Goal: Check status: Check status

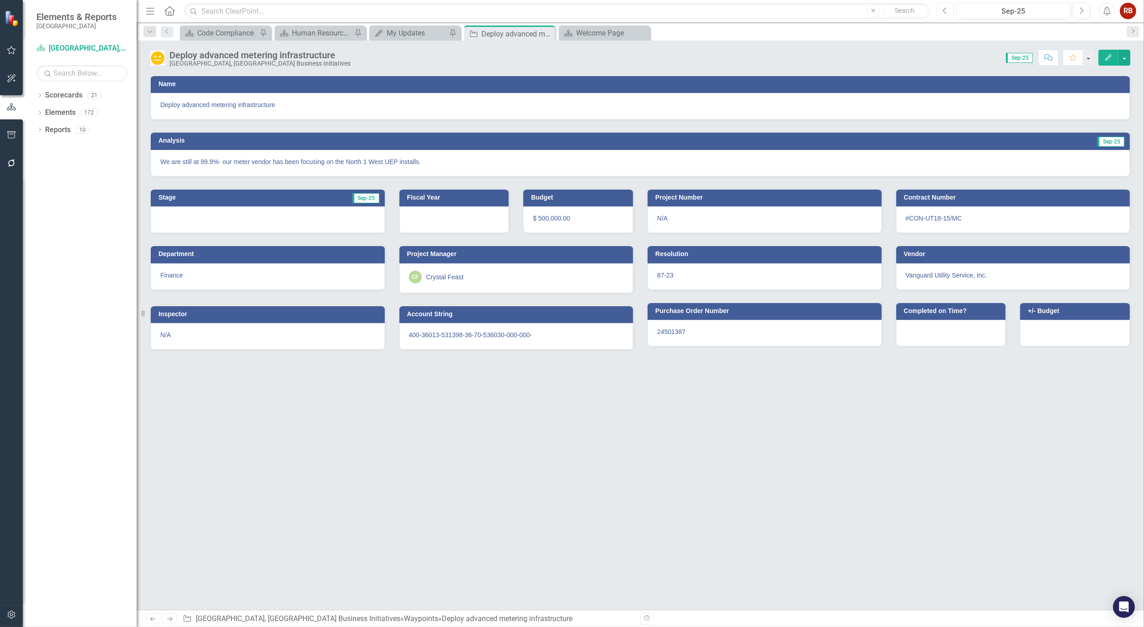
click at [953, 10] on button "Previous" at bounding box center [945, 11] width 17 height 16
click at [1085, 11] on button "Next" at bounding box center [1081, 11] width 17 height 16
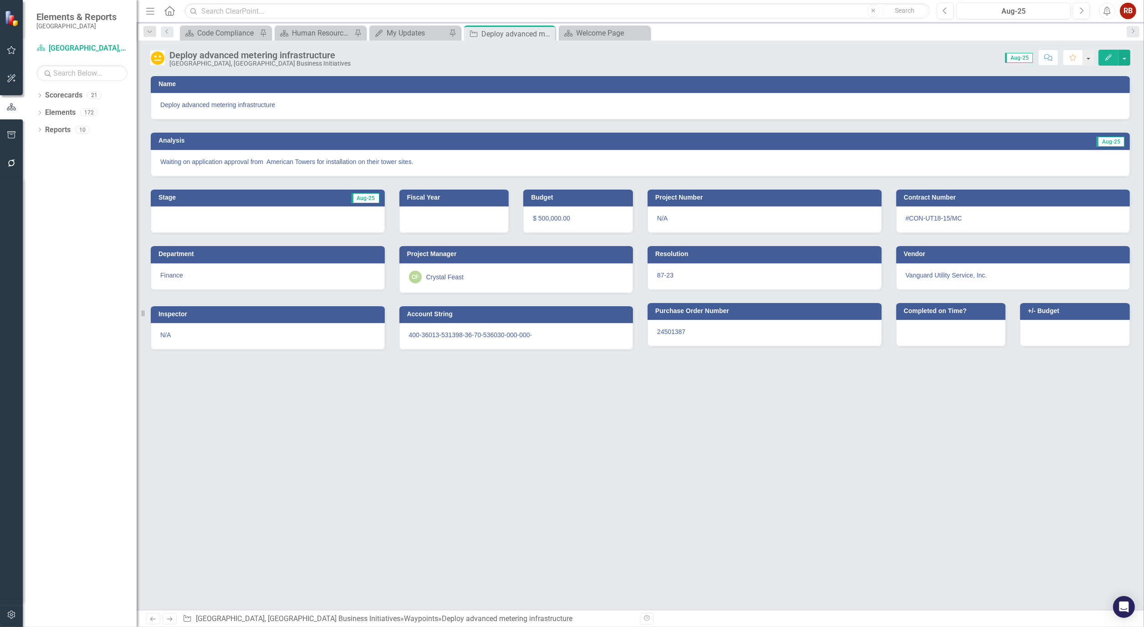
click at [541, 157] on p "Waiting on application approval from American Towers for installation on their …" at bounding box center [640, 161] width 960 height 9
click at [1086, 8] on button "Next" at bounding box center [1081, 11] width 17 height 16
click at [363, 163] on p "We are still at 99.9%- our meter vendor has been focusing on the North 1 West U…" at bounding box center [640, 161] width 960 height 9
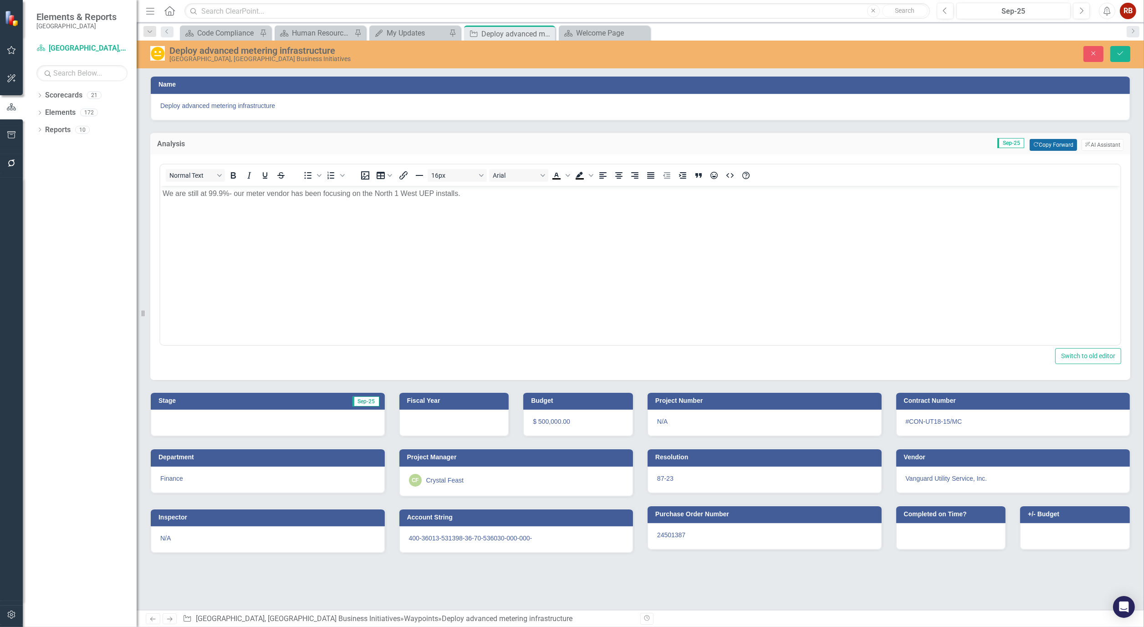
click at [1058, 140] on button "Copy Forward Copy Forward" at bounding box center [1053, 145] width 47 height 12
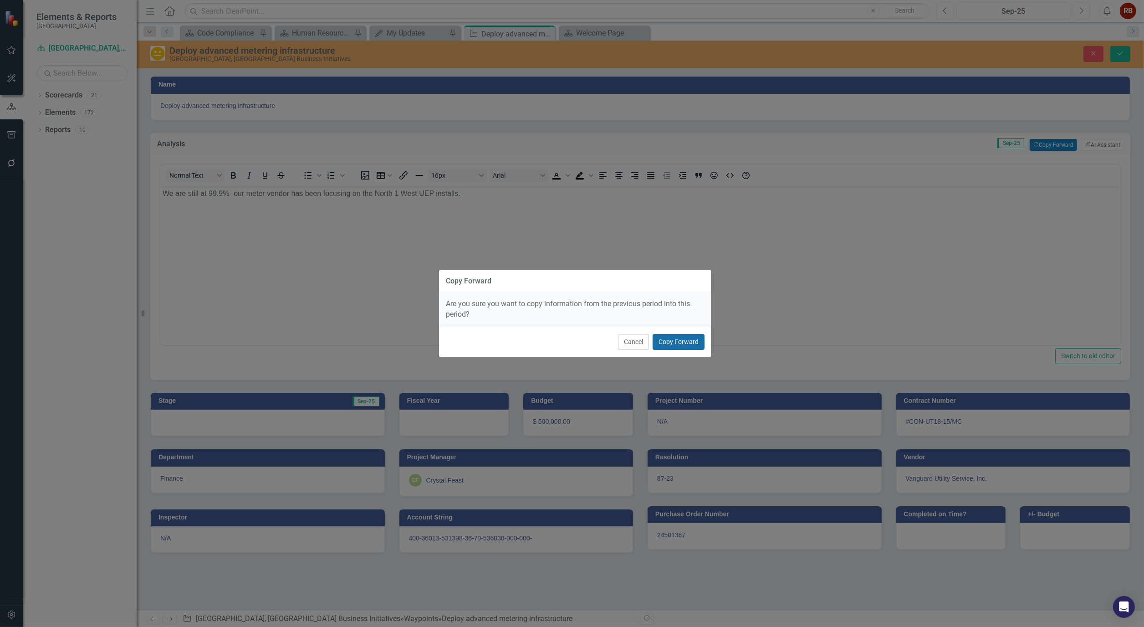
click at [686, 340] on button "Copy Forward" at bounding box center [679, 342] width 52 height 16
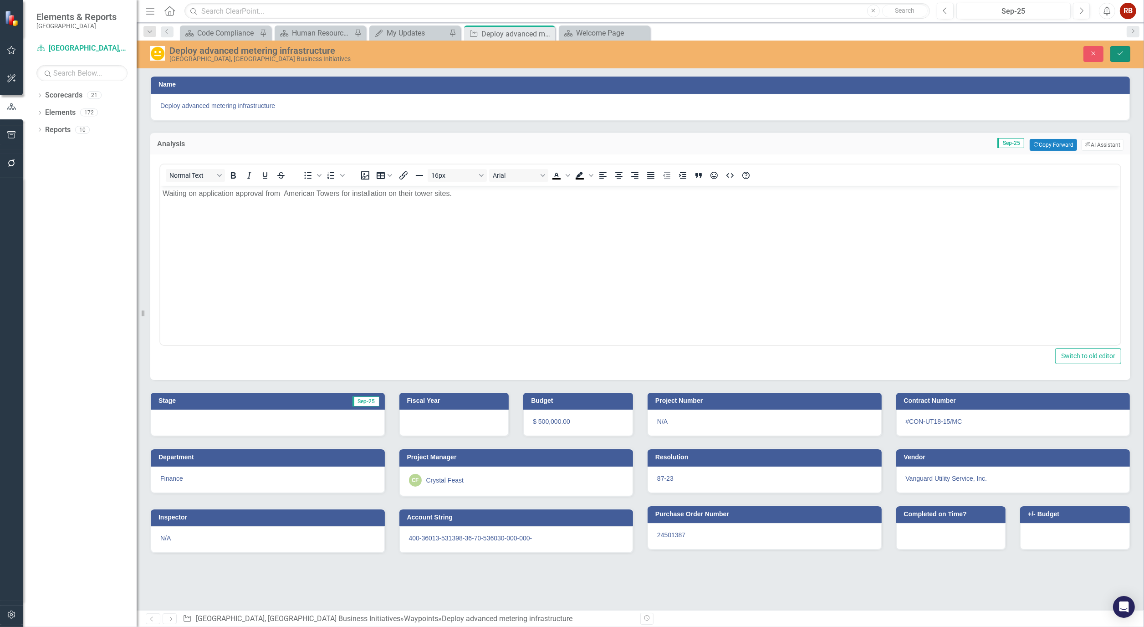
click at [1117, 52] on icon "Save" at bounding box center [1120, 53] width 8 height 6
